Goal: Task Accomplishment & Management: Use online tool/utility

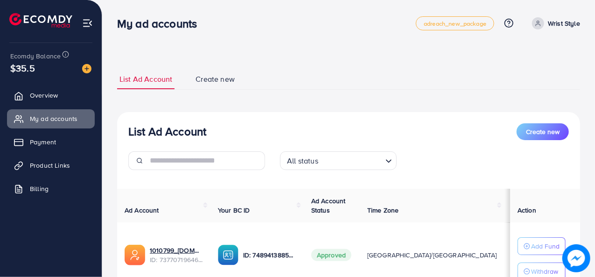
click at [58, 165] on span "Product Links" at bounding box center [50, 165] width 40 height 9
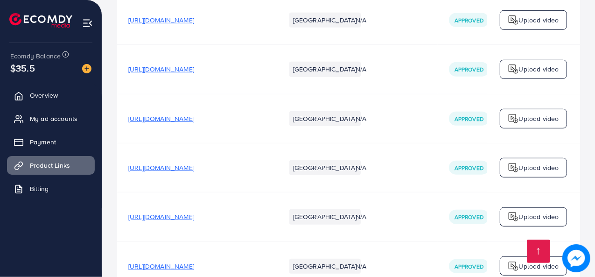
scroll to position [5743, 0]
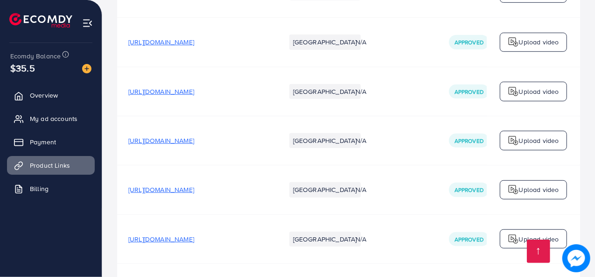
click at [65, 116] on span "My ad accounts" at bounding box center [56, 118] width 48 height 9
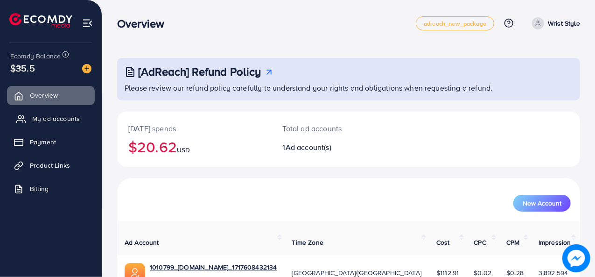
click at [42, 118] on span "My ad accounts" at bounding box center [56, 118] width 48 height 9
